Goal: Task Accomplishment & Management: Manage account settings

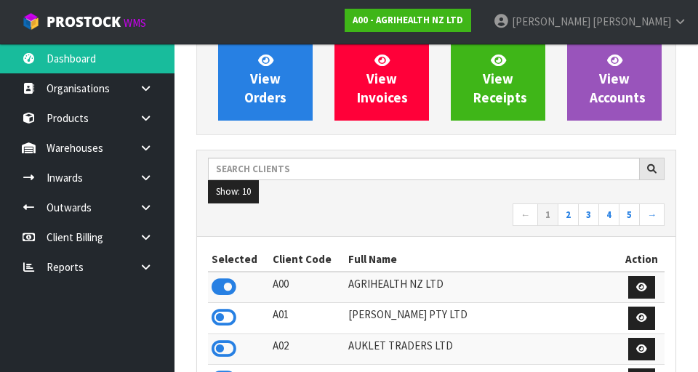
scroll to position [132, 0]
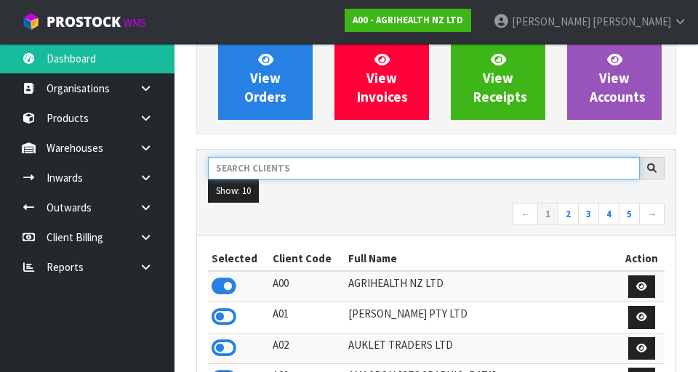
click at [435, 173] on input "text" at bounding box center [424, 168] width 432 height 23
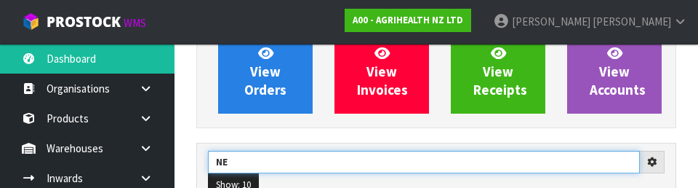
type input "N"
type input "KITCHEN"
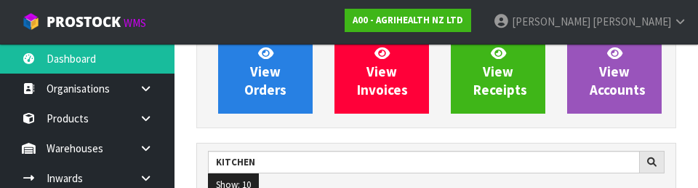
click at [477, 123] on div "View Orders View Invoices View Receipts View Accounts" at bounding box center [436, 72] width 480 height 112
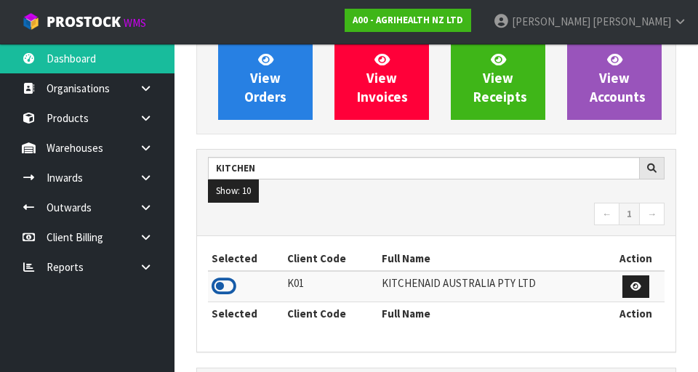
click at [224, 285] on icon at bounding box center [224, 287] width 25 height 22
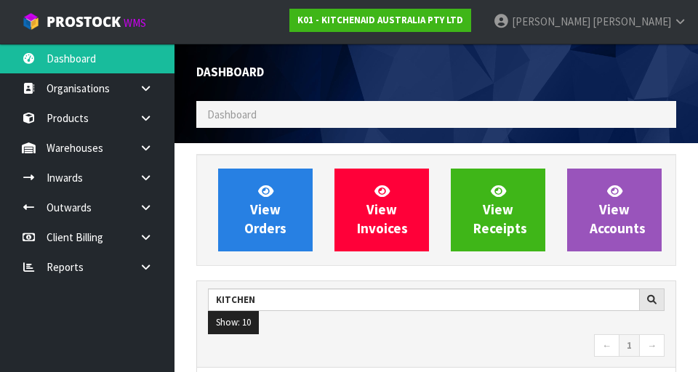
scroll to position [1154, 502]
click at [147, 149] on icon at bounding box center [146, 148] width 14 height 11
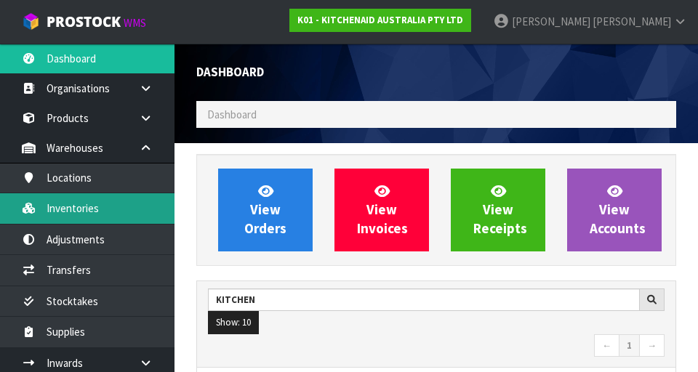
click at [73, 216] on link "Inventories" at bounding box center [87, 208] width 174 height 30
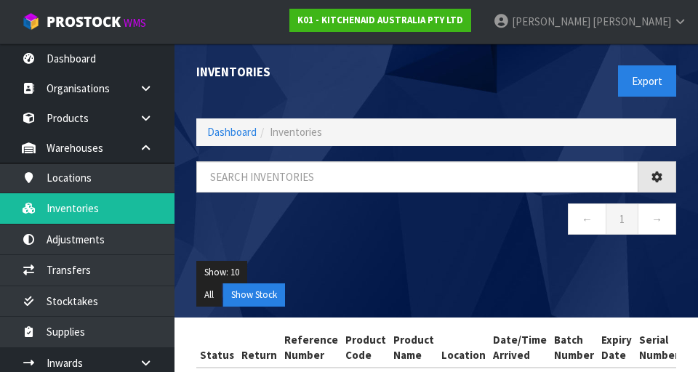
click at [547, 87] on div "Export" at bounding box center [561, 81] width 251 height 75
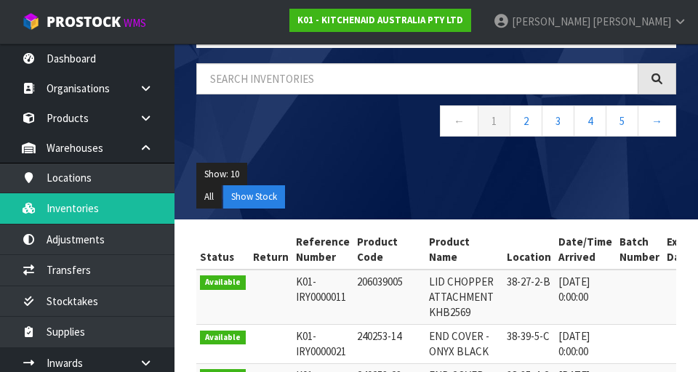
scroll to position [100, 0]
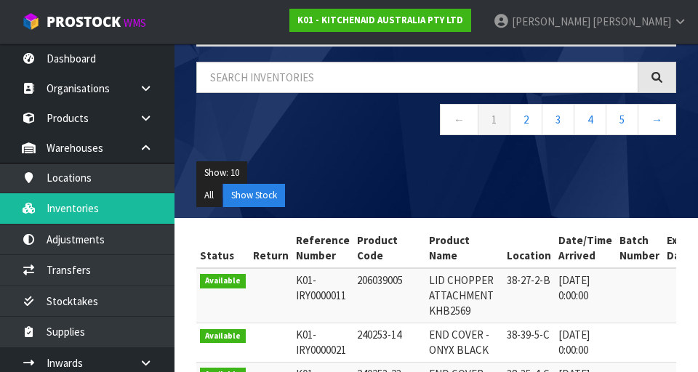
click at [501, 176] on ul "Show: 10 5 10 25 50" at bounding box center [436, 172] width 480 height 23
click at [441, 188] on ul "All Show Stock" at bounding box center [436, 195] width 480 height 23
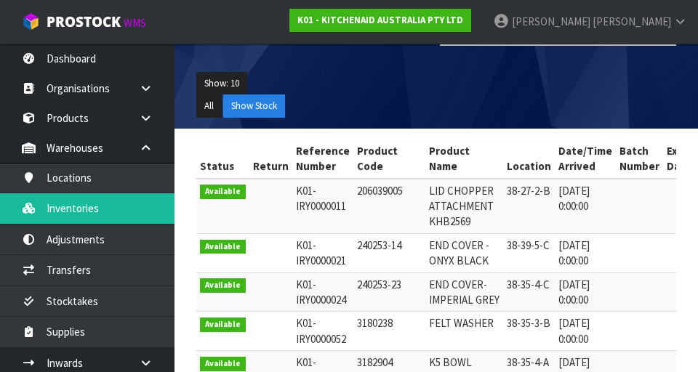
scroll to position [0, 0]
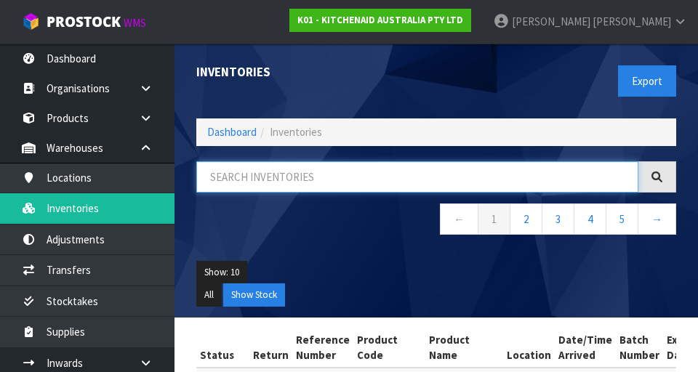
click at [487, 177] on input "text" at bounding box center [417, 176] width 442 height 31
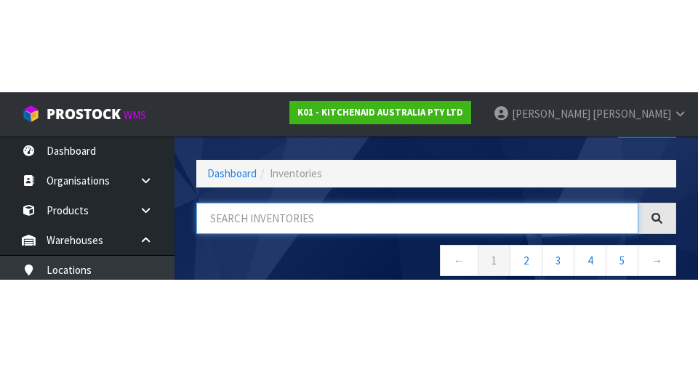
scroll to position [83, 0]
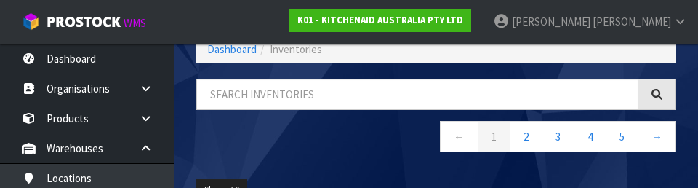
click at [379, 147] on nav "← 1 2 3 4 5 →" at bounding box center [436, 139] width 480 height 36
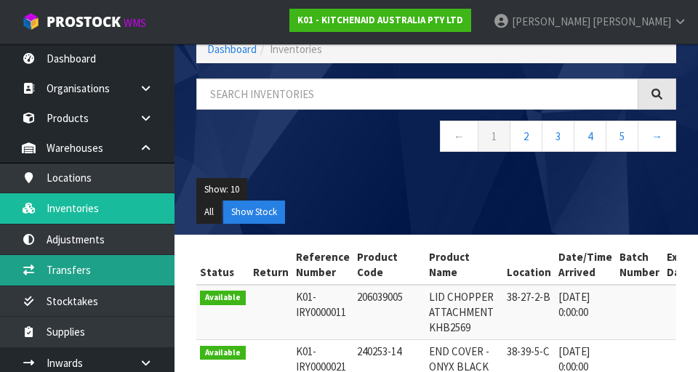
click at [59, 272] on link "Transfers" at bounding box center [87, 270] width 174 height 30
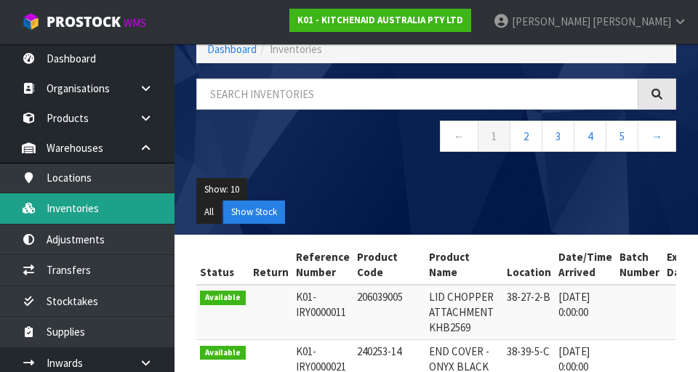
click at [68, 212] on link "Inventories" at bounding box center [87, 208] width 174 height 30
click at [74, 213] on link "Inventories" at bounding box center [87, 208] width 174 height 30
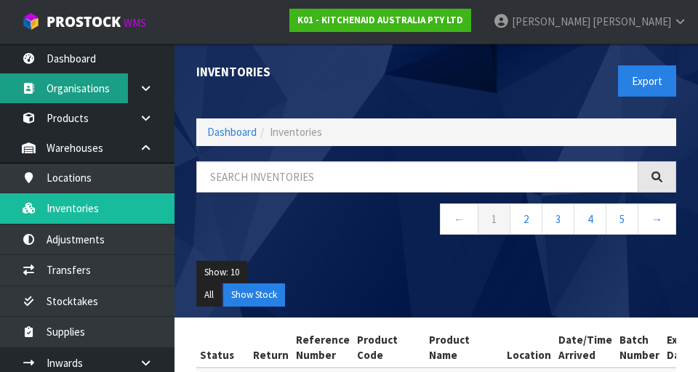
click at [1, 80] on link "Organisations" at bounding box center [87, 88] width 174 height 30
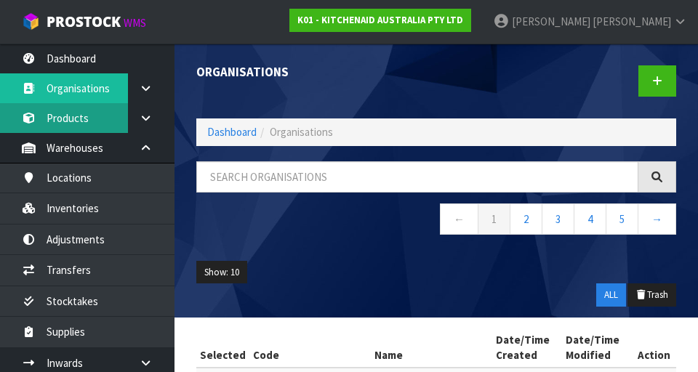
click at [1, 121] on link "Products" at bounding box center [87, 118] width 174 height 30
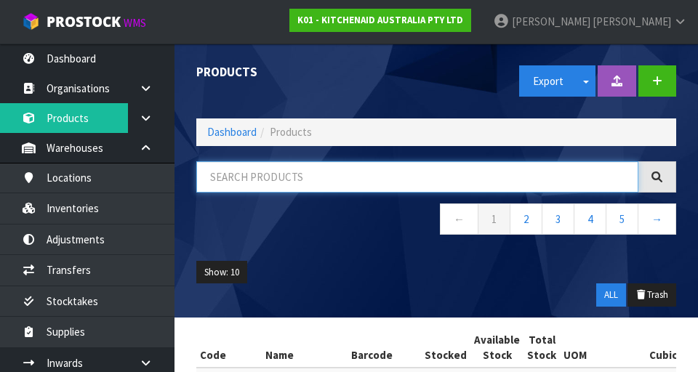
click at [276, 182] on input "text" at bounding box center [417, 176] width 442 height 31
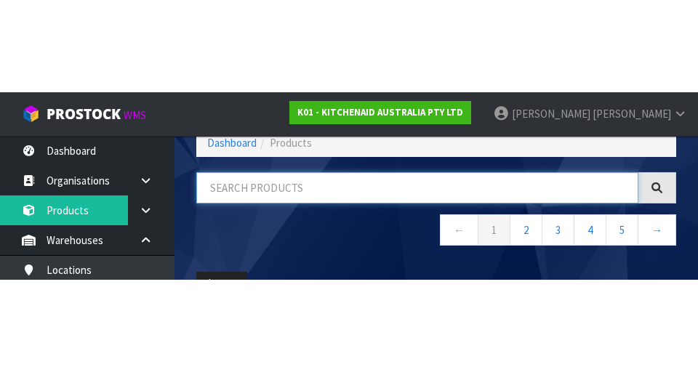
scroll to position [83, 0]
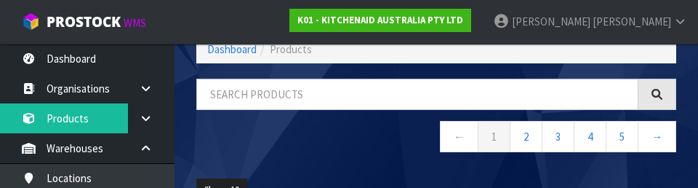
click at [272, 63] on div "Products Export Split button! SOH Summary Measurements Dangerous Goods Import P…" at bounding box center [436, 98] width 502 height 274
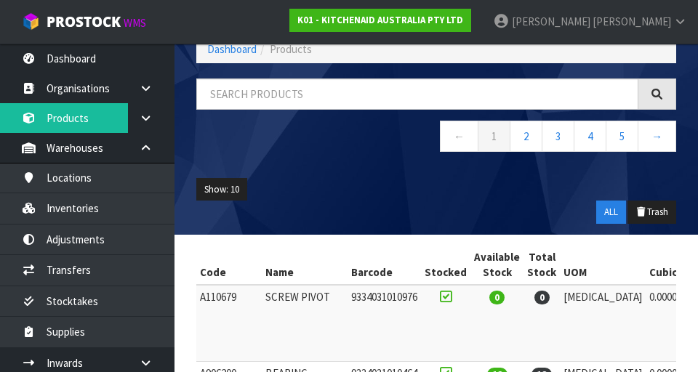
click at [269, 147] on nav "← 1 2 3 4 5 →" at bounding box center [436, 139] width 480 height 36
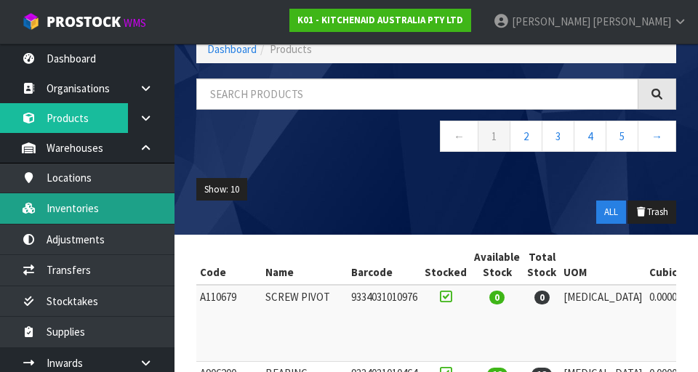
click at [71, 204] on link "Inventories" at bounding box center [87, 208] width 174 height 30
click at [78, 208] on link "Inventories" at bounding box center [87, 208] width 174 height 30
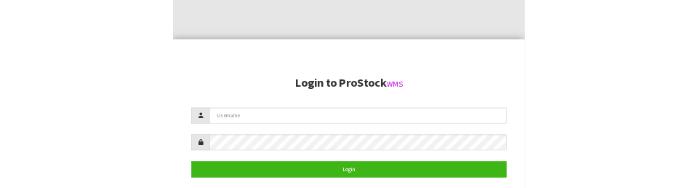
scroll to position [292, 0]
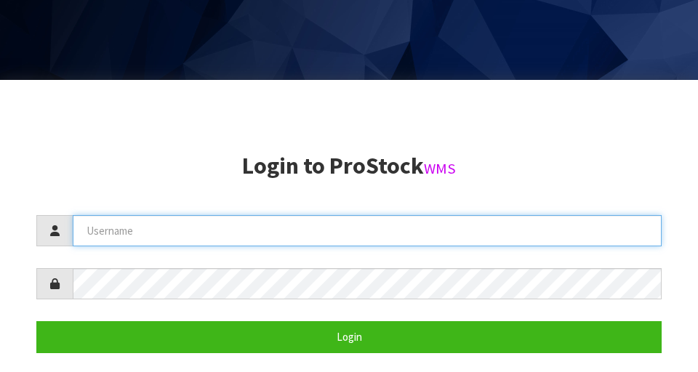
click at [166, 226] on input "text" at bounding box center [367, 230] width 589 height 31
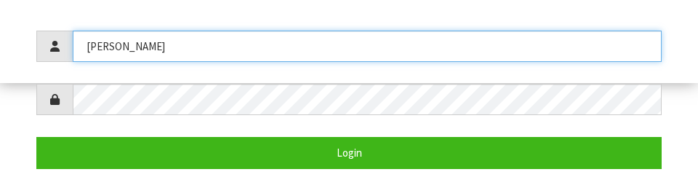
type input "[PERSON_NAME]"
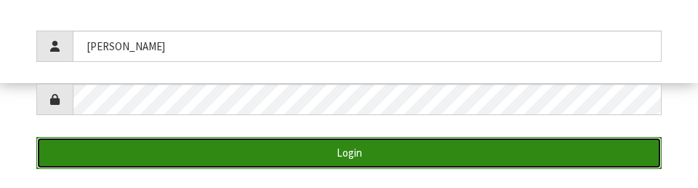
click at [537, 153] on button "Login" at bounding box center [348, 152] width 625 height 31
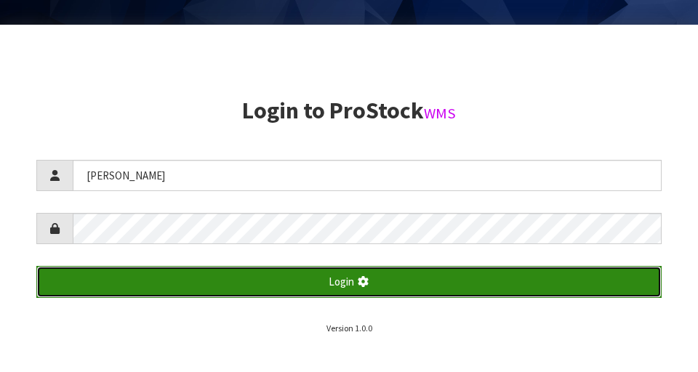
scroll to position [372, 0]
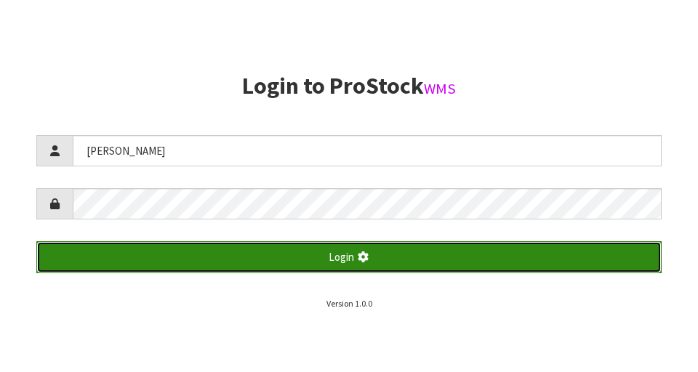
click at [233, 244] on button "Login" at bounding box center [348, 256] width 625 height 31
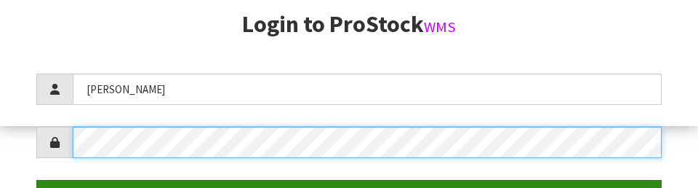
scroll to position [211, 0]
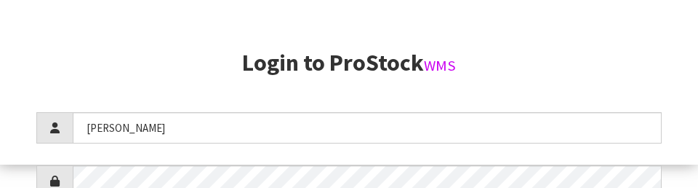
click at [571, 55] on h2 "Login to ProStock WMS" at bounding box center [348, 62] width 625 height 25
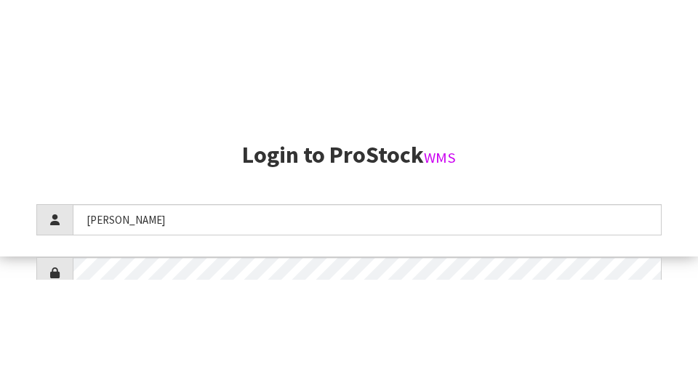
scroll to position [372, 0]
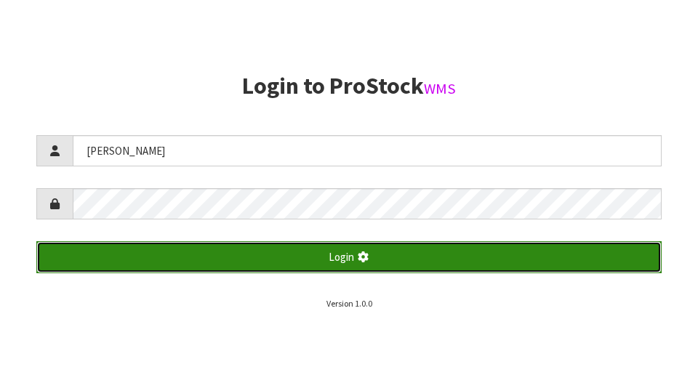
click at [108, 260] on button "Login" at bounding box center [348, 256] width 625 height 31
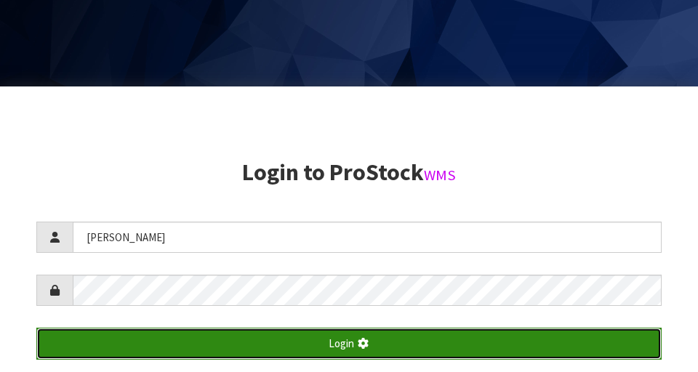
scroll to position [284, 0]
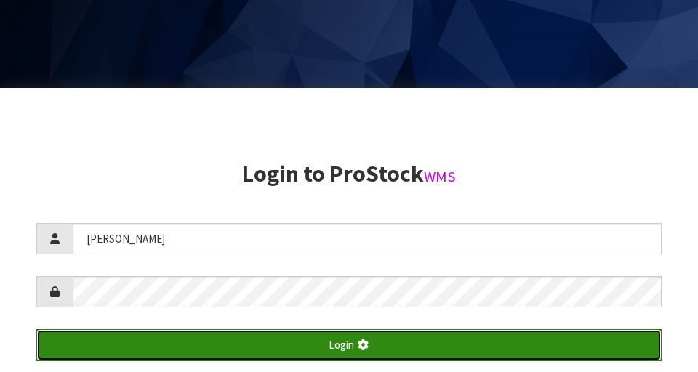
click at [287, 359] on button "Login" at bounding box center [348, 344] width 625 height 31
click at [305, 348] on button "Login" at bounding box center [348, 344] width 625 height 31
click at [318, 352] on button "Login" at bounding box center [348, 344] width 625 height 31
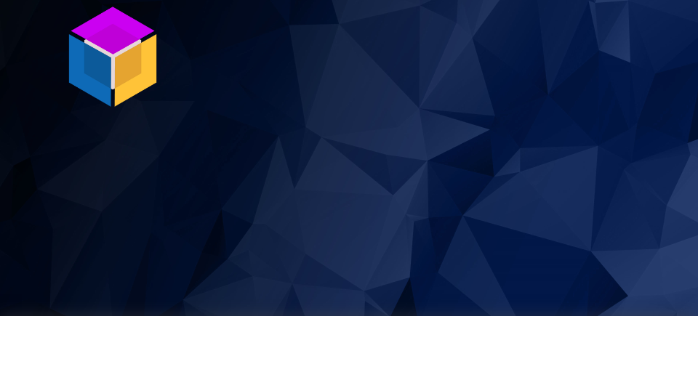
scroll to position [372, 0]
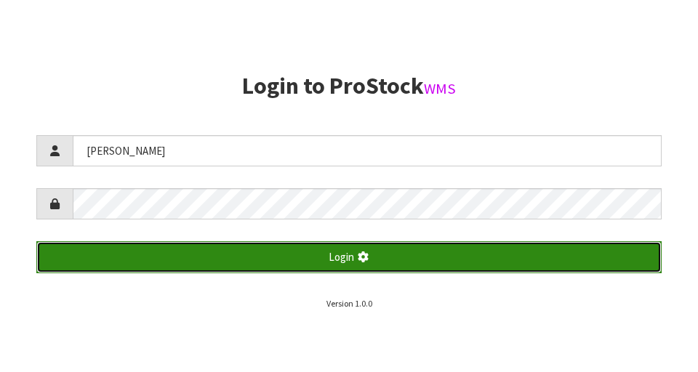
scroll to position [83, 0]
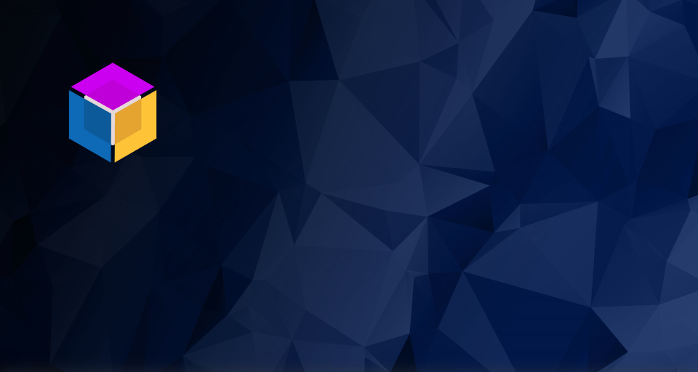
scroll to position [372, 0]
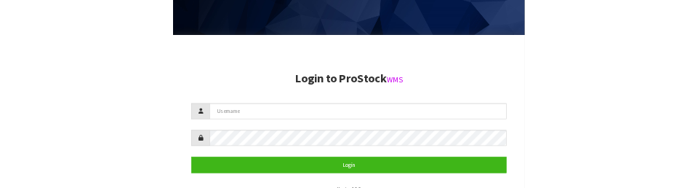
scroll to position [303, 0]
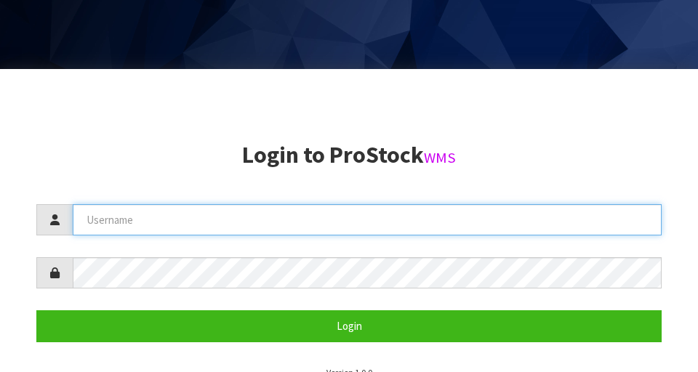
click at [422, 234] on input "text" at bounding box center [367, 219] width 589 height 31
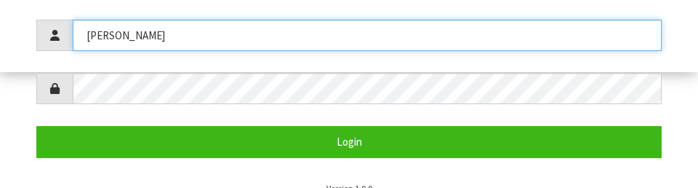
type input "[PERSON_NAME]"
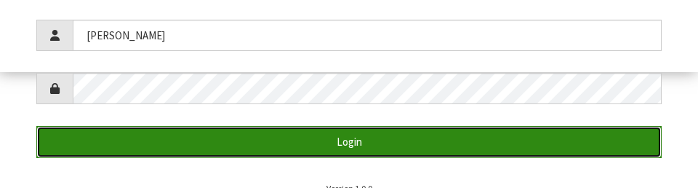
click at [511, 157] on button "Login" at bounding box center [348, 141] width 625 height 31
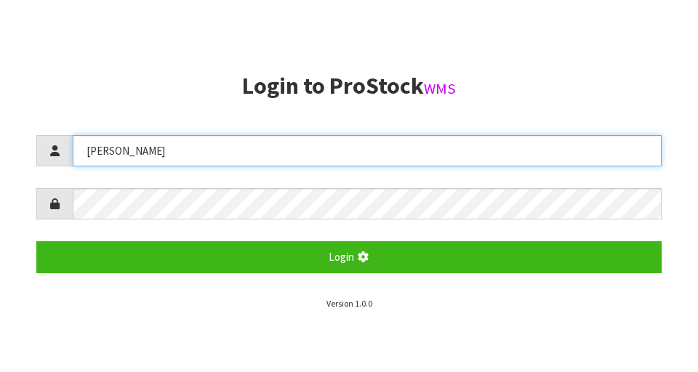
click at [529, 150] on input "[PERSON_NAME]" at bounding box center [367, 150] width 589 height 31
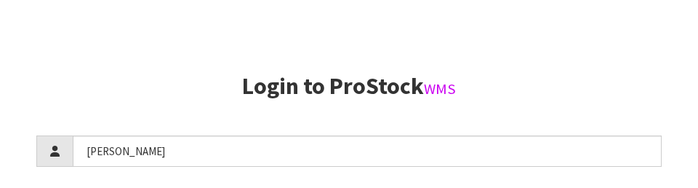
click at [556, 86] on h2 "Login to ProStock WMS" at bounding box center [348, 85] width 625 height 25
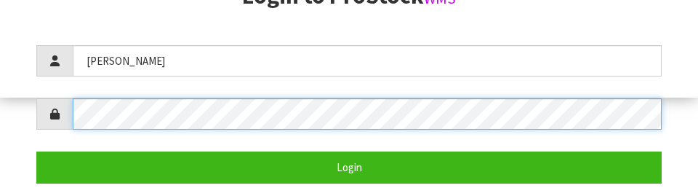
scroll to position [297, 0]
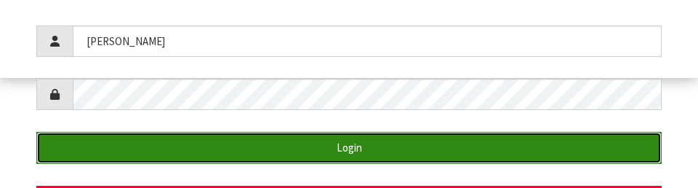
click at [584, 140] on button "Login" at bounding box center [348, 147] width 625 height 31
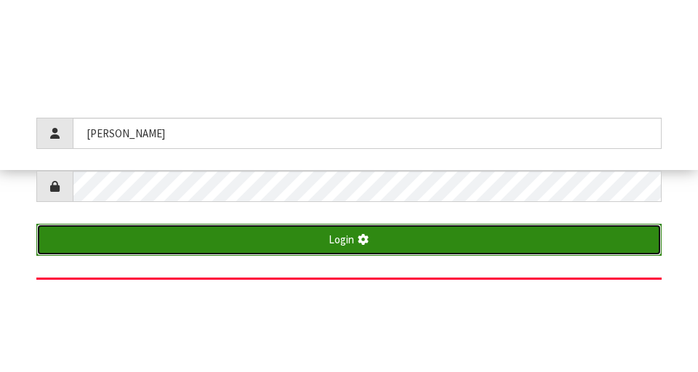
scroll to position [372, 0]
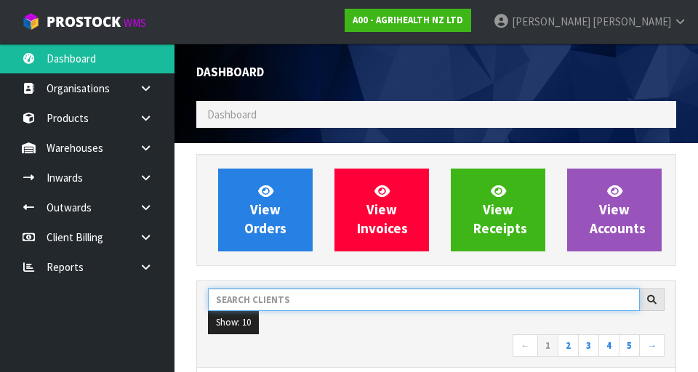
click at [351, 305] on input "text" at bounding box center [424, 300] width 432 height 23
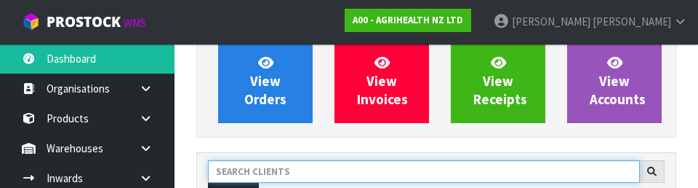
scroll to position [199, 0]
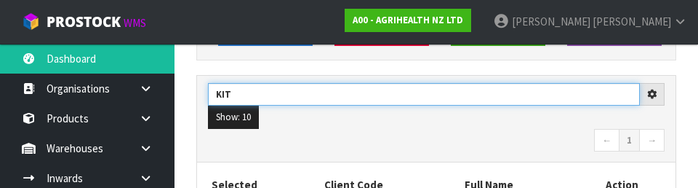
type input "KIT"
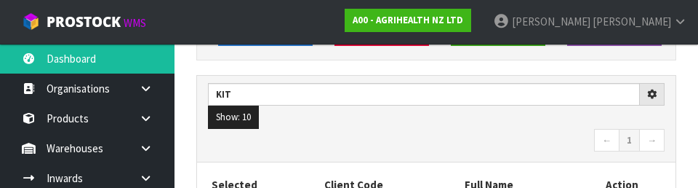
click at [435, 136] on nav "← 1 →" at bounding box center [436, 141] width 457 height 25
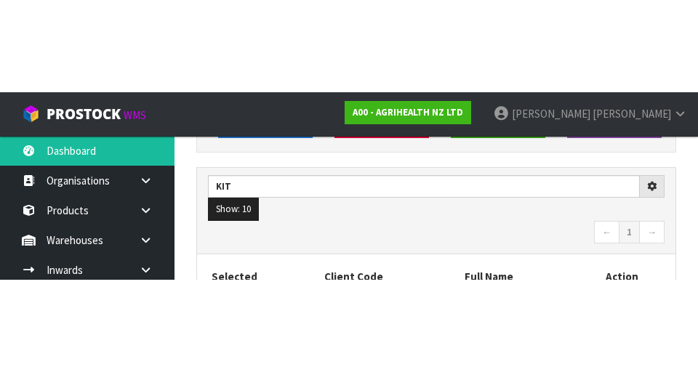
scroll to position [206, 0]
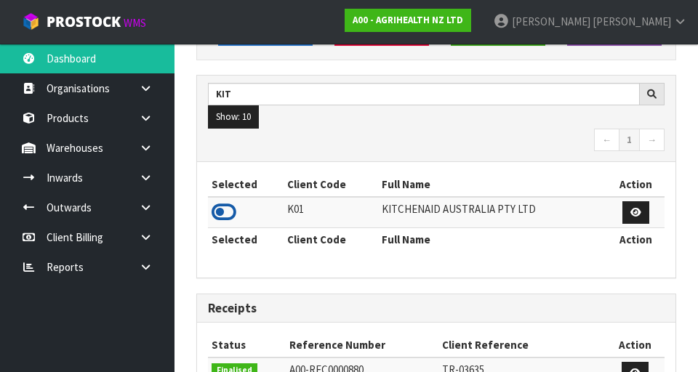
click at [227, 211] on icon at bounding box center [224, 212] width 25 height 22
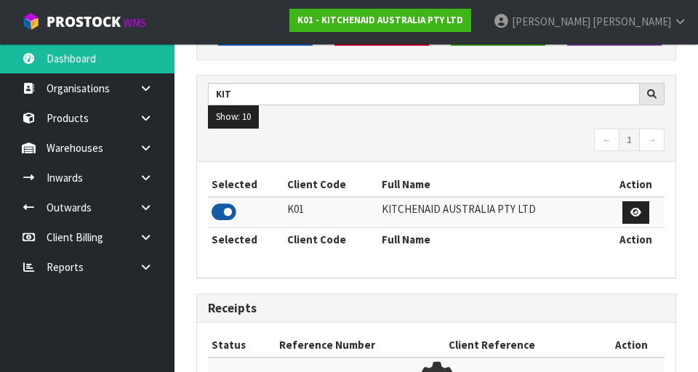
scroll to position [1154, 502]
click at [150, 178] on icon at bounding box center [146, 177] width 14 height 11
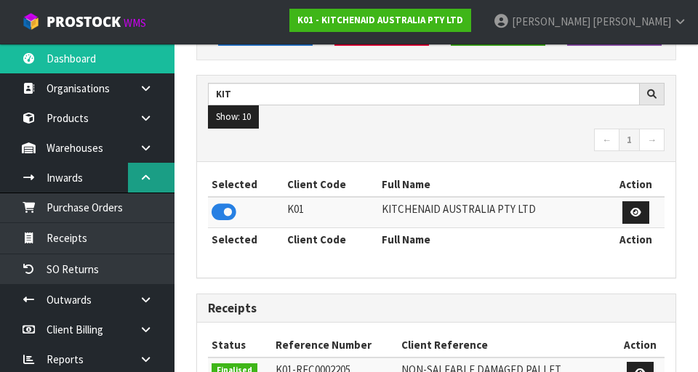
click at [148, 174] on icon at bounding box center [146, 177] width 14 height 11
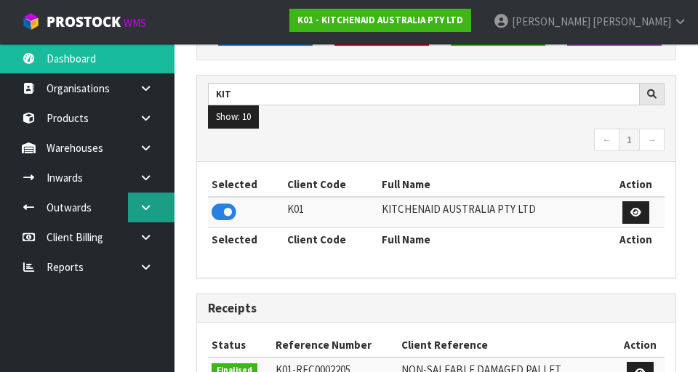
click at [160, 201] on link at bounding box center [151, 208] width 47 height 30
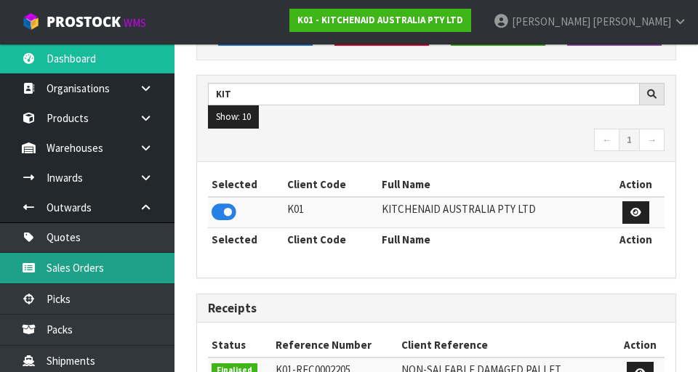
click at [74, 265] on link "Sales Orders" at bounding box center [87, 268] width 174 height 30
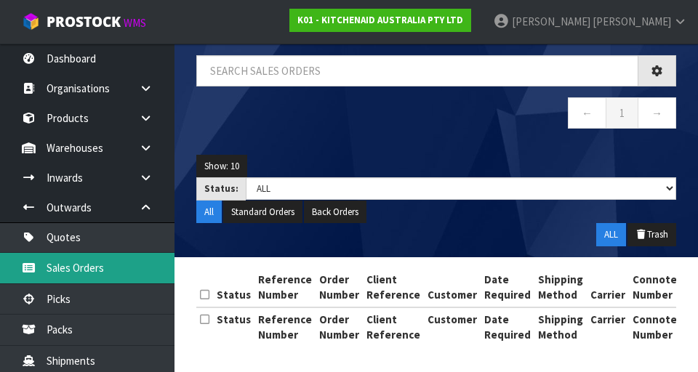
scroll to position [107, 0]
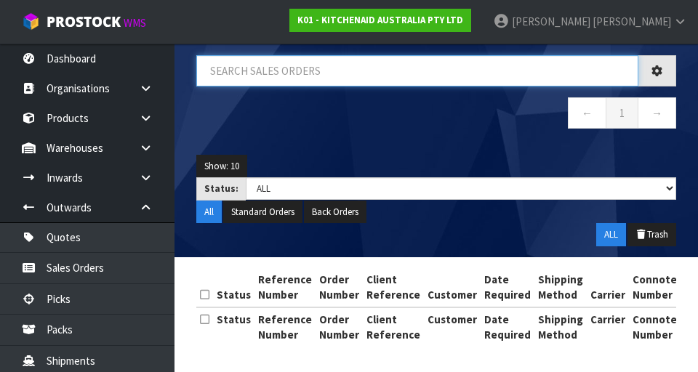
click at [264, 65] on input "text" at bounding box center [417, 70] width 442 height 31
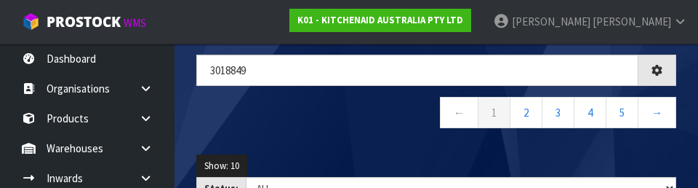
click at [282, 119] on nav "← 1 2 3 4 5 →" at bounding box center [436, 115] width 480 height 36
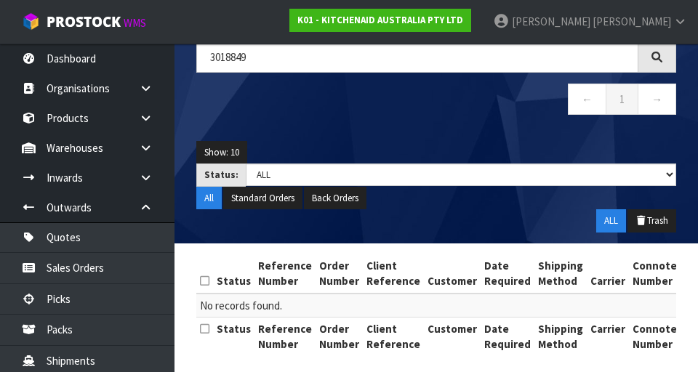
scroll to position [0, 0]
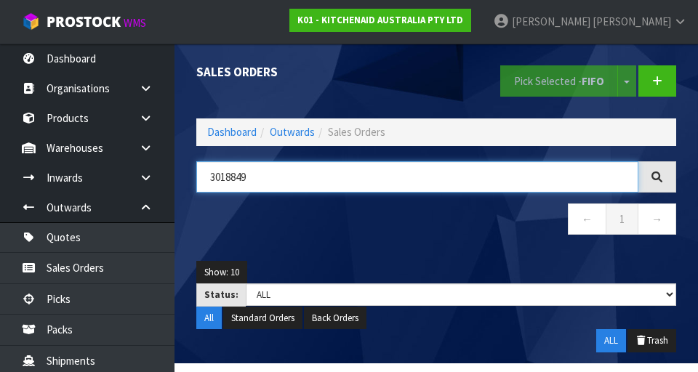
click at [281, 172] on input "3018849" at bounding box center [417, 176] width 442 height 31
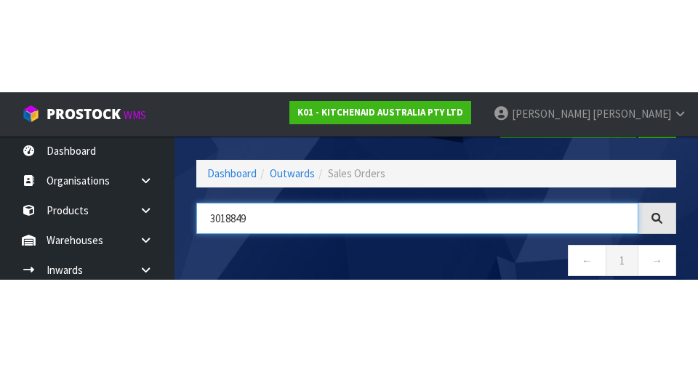
scroll to position [83, 0]
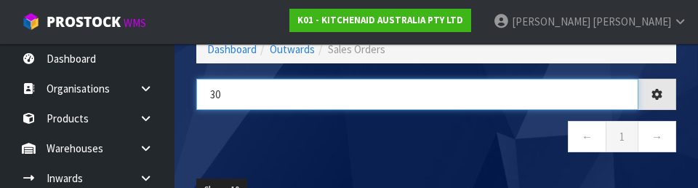
type input "3"
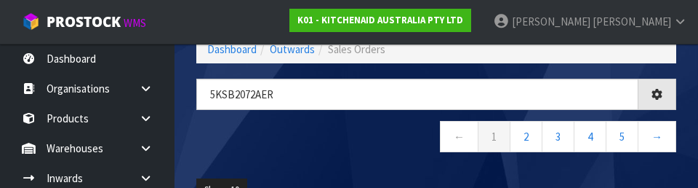
click at [273, 154] on nav "← 1 2 3 4 5 →" at bounding box center [436, 139] width 480 height 36
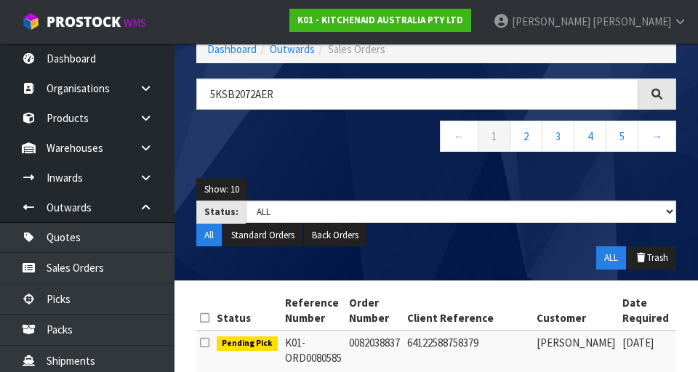
type input "5KSB2072AER"
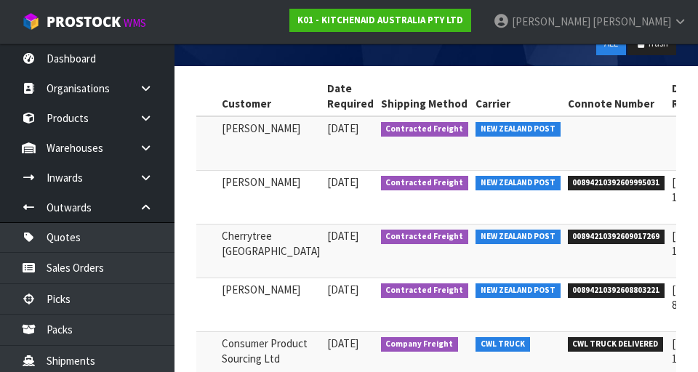
scroll to position [0, 345]
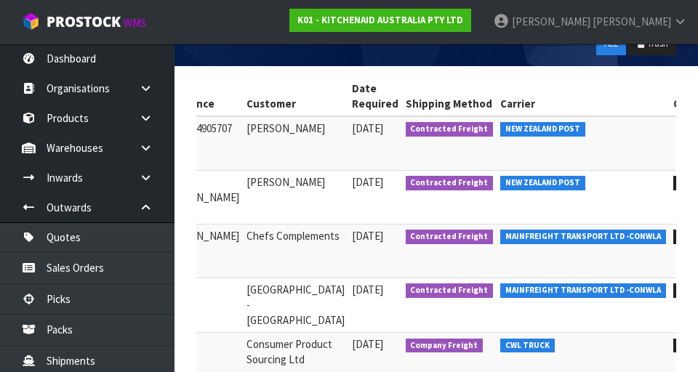
scroll to position [0, 442]
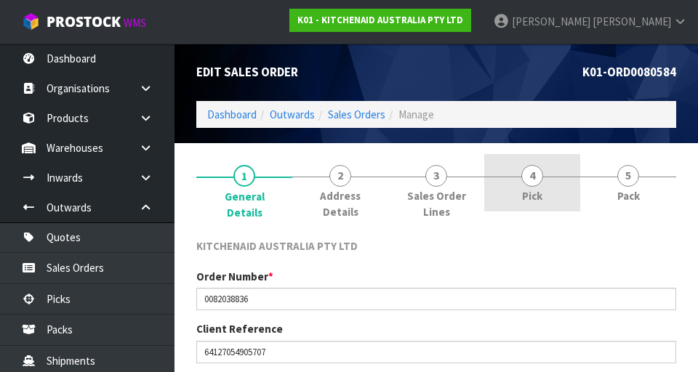
click at [523, 188] on link "4 Pick" at bounding box center [532, 182] width 96 height 57
